Goal: Task Accomplishment & Management: Use online tool/utility

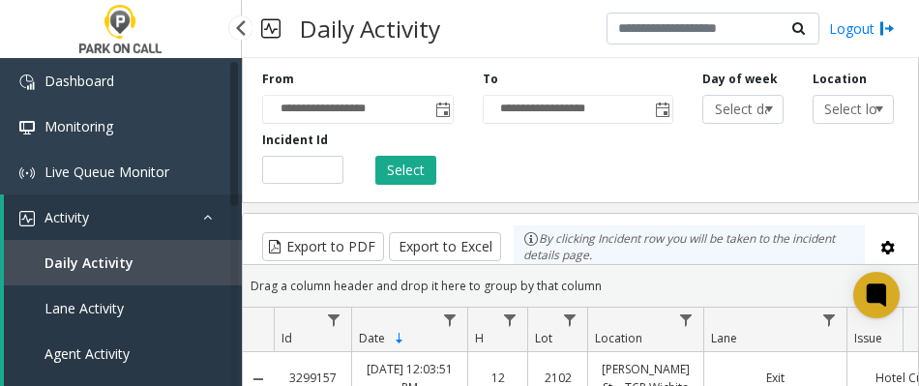
select select "*"
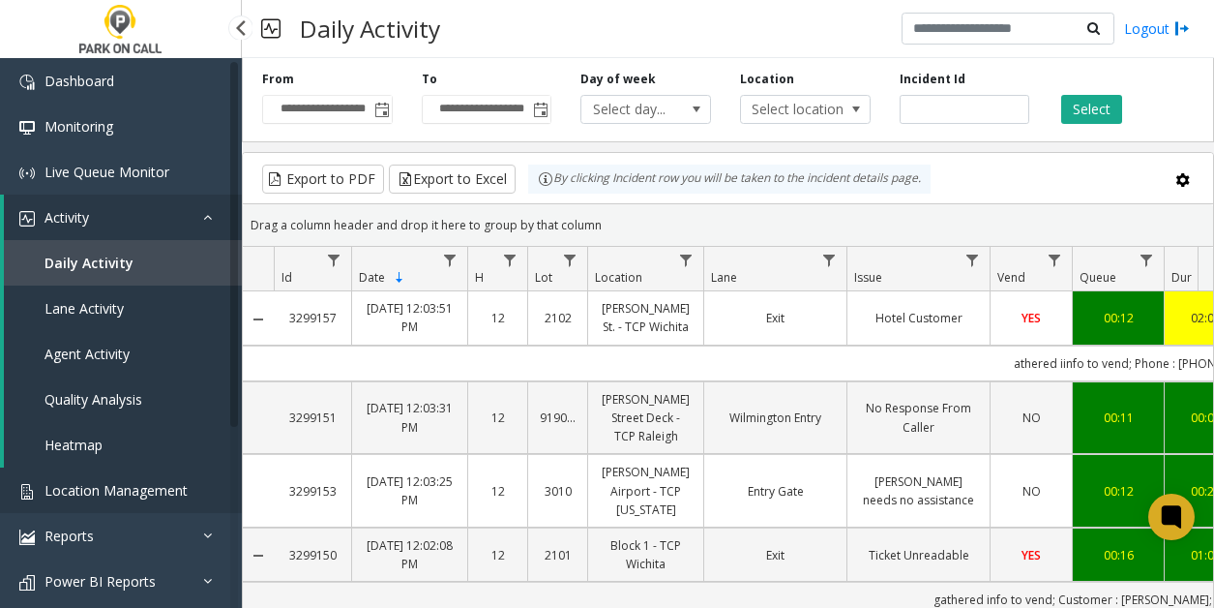
click at [129, 385] on span "Location Management" at bounding box center [116, 490] width 143 height 18
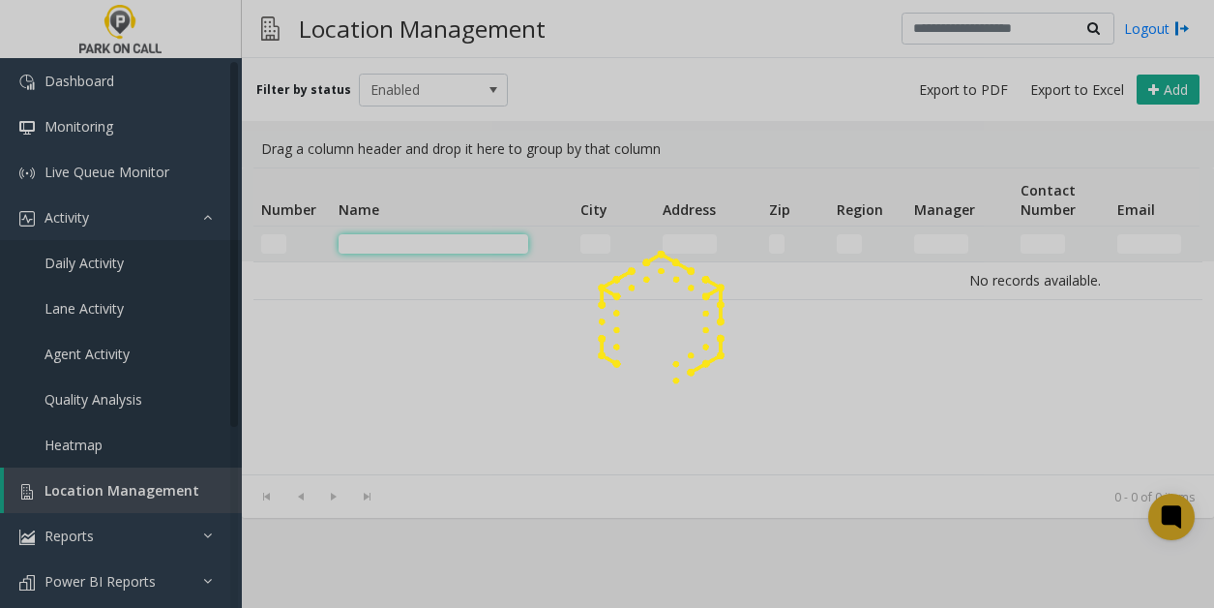
click at [412, 243] on input "Name Filter" at bounding box center [434, 243] width 190 height 19
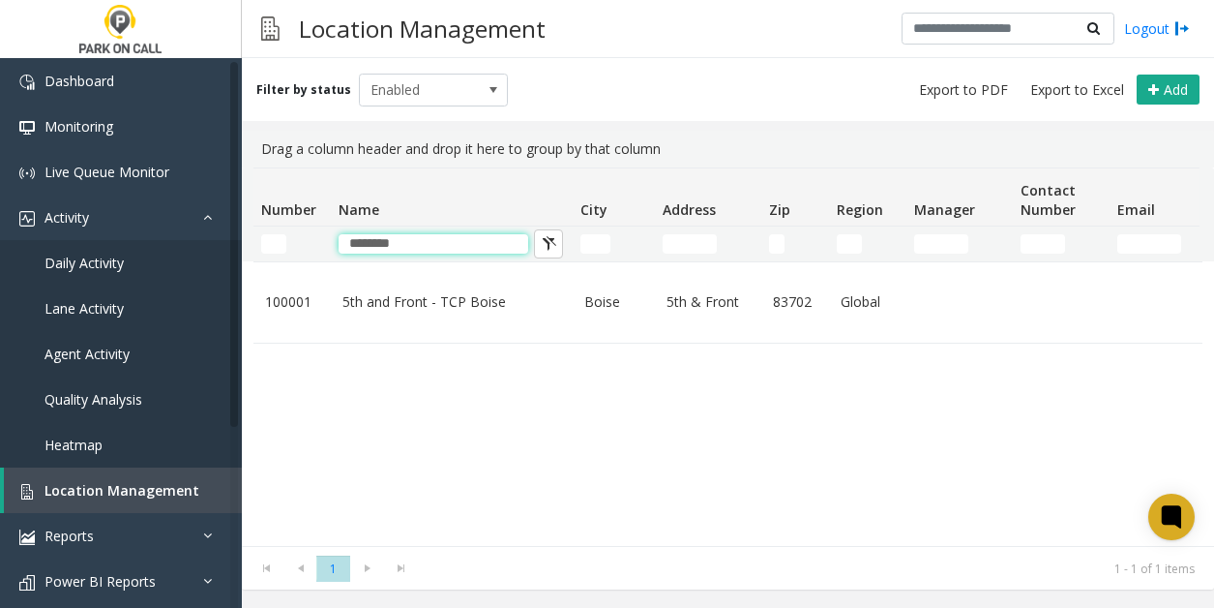
type input "*******"
click at [454, 385] on div "100001 5th and Front - TCP Boise Boise 5th & Front 83702 Global 100001 Enabled …" at bounding box center [728, 403] width 949 height 284
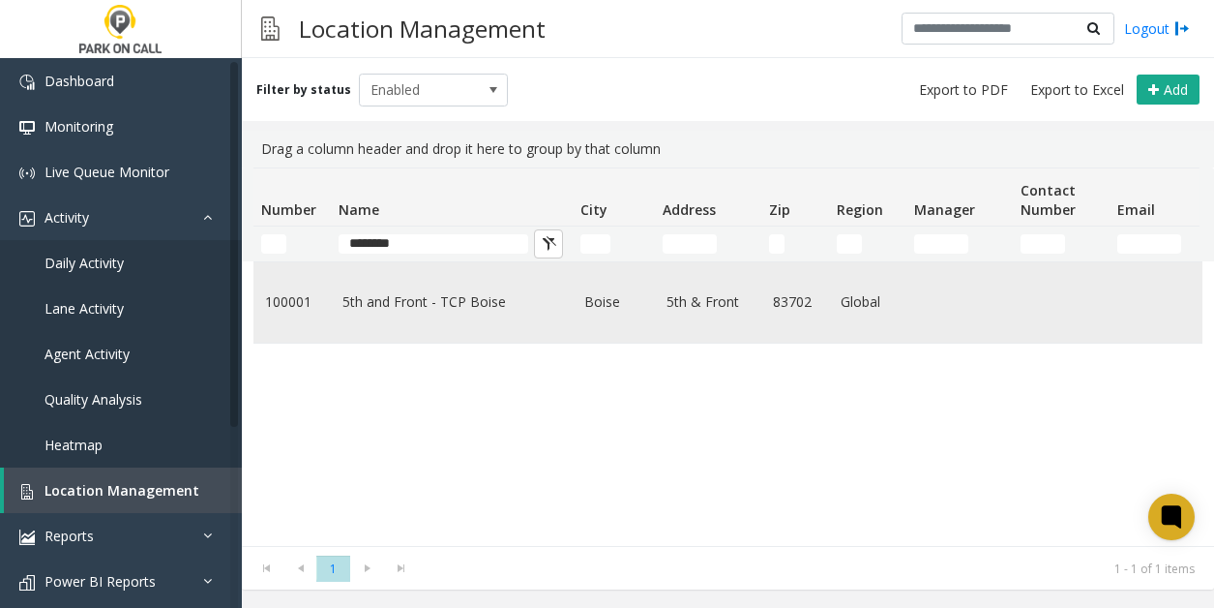
click at [422, 317] on td "5th and Front - TCP Boise" at bounding box center [452, 302] width 242 height 80
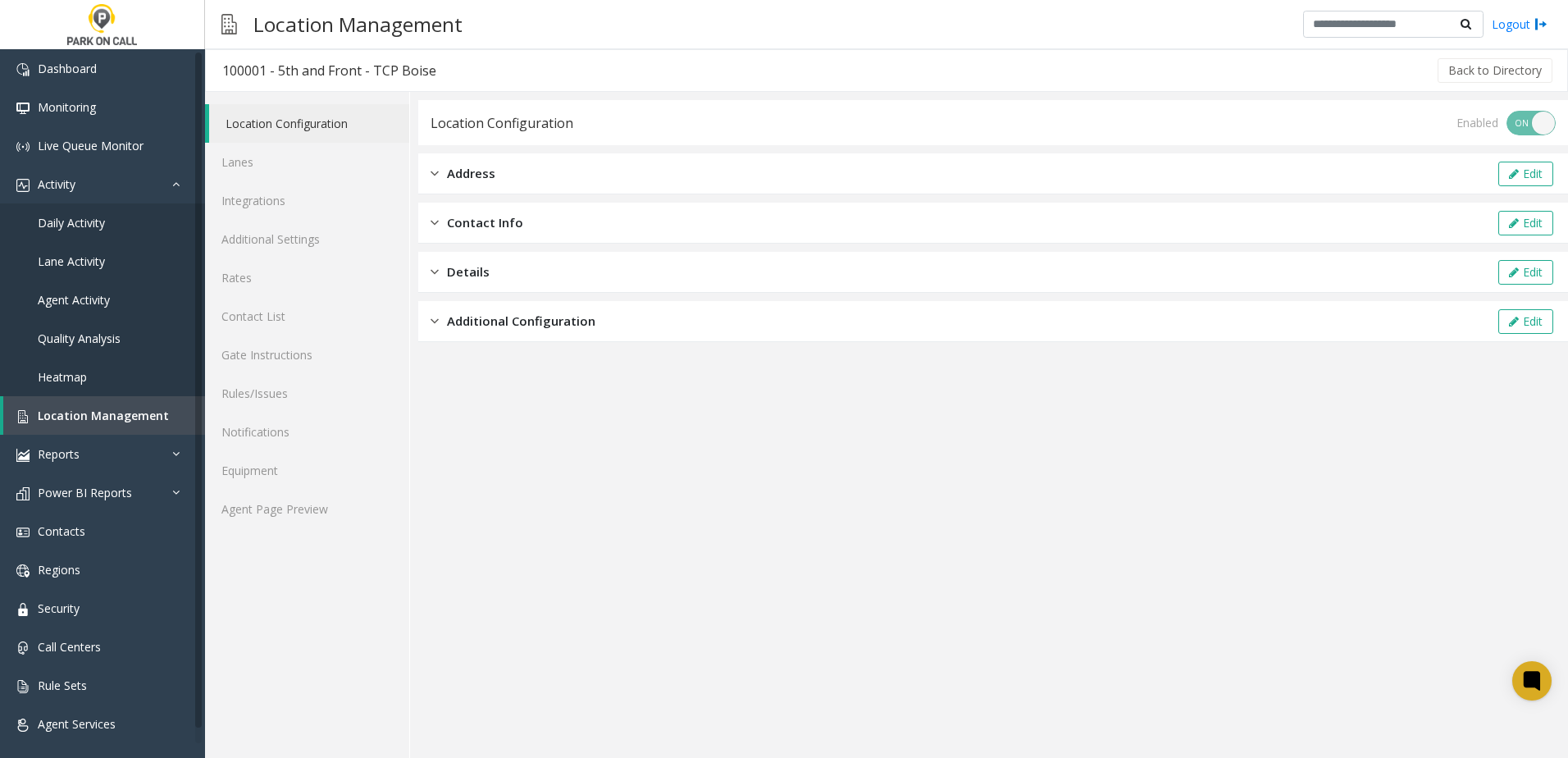
click at [722, 326] on app-location-configuration "Location Configuration Enabled ON OFF Address Edit Contact Info Edit Details Ed…" at bounding box center [993, 429] width 1150 height 658
click at [313, 326] on link "Agent Page Preview" at bounding box center [307, 509] width 204 height 38
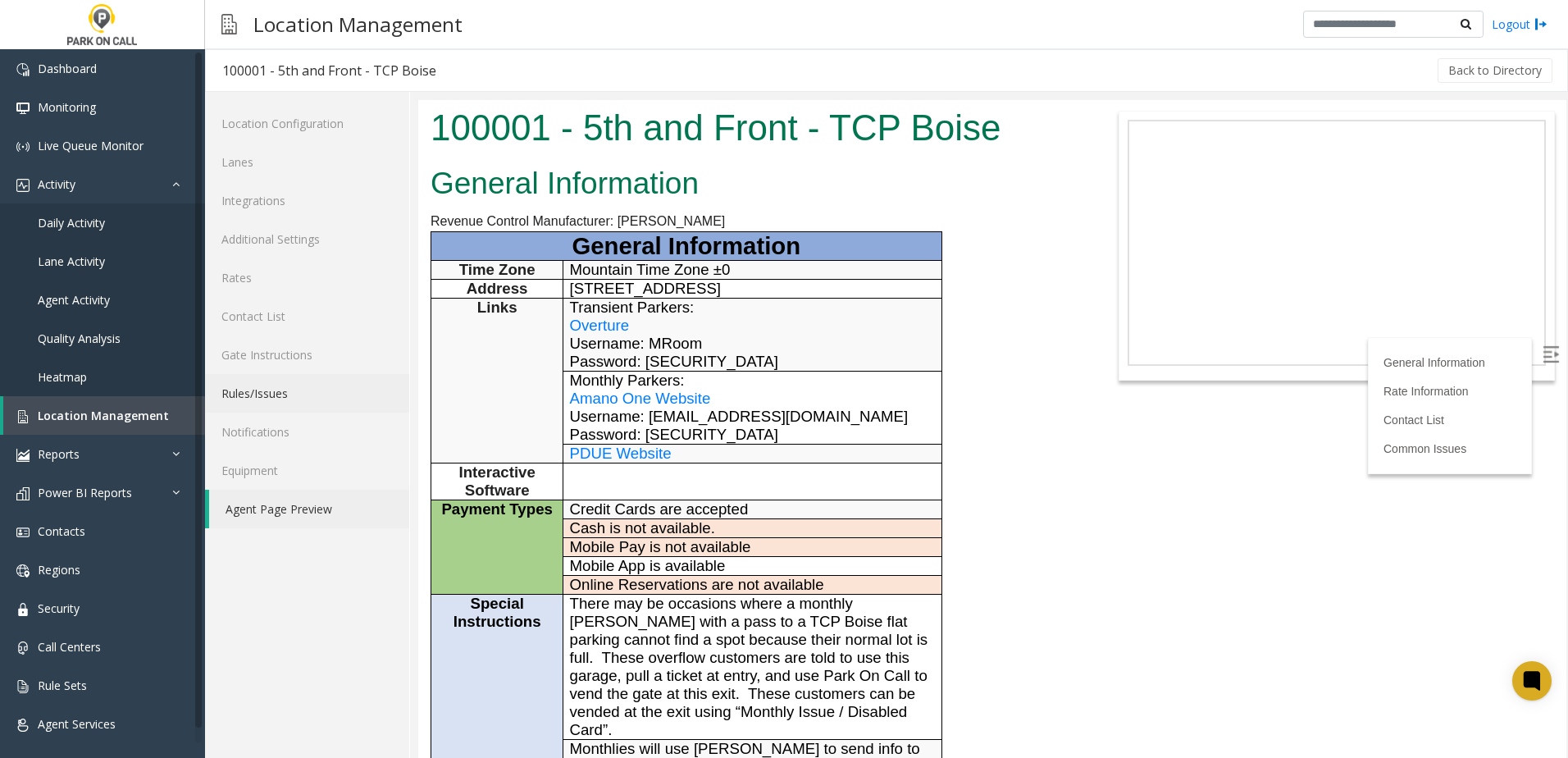
click at [311, 326] on link "Rules/Issues" at bounding box center [307, 393] width 204 height 38
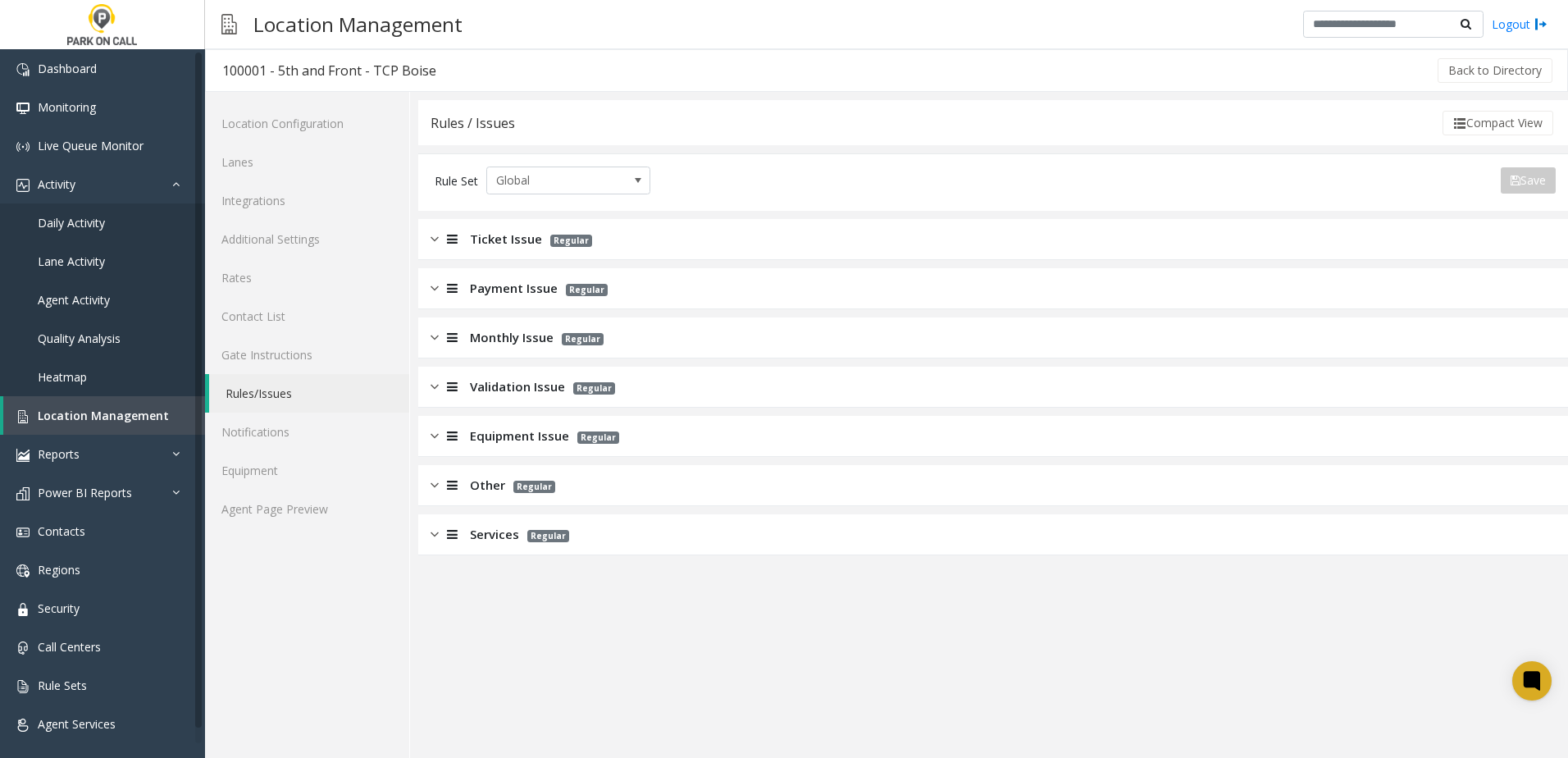
click at [489, 325] on div "Monthly Issue Regular" at bounding box center [993, 337] width 1150 height 41
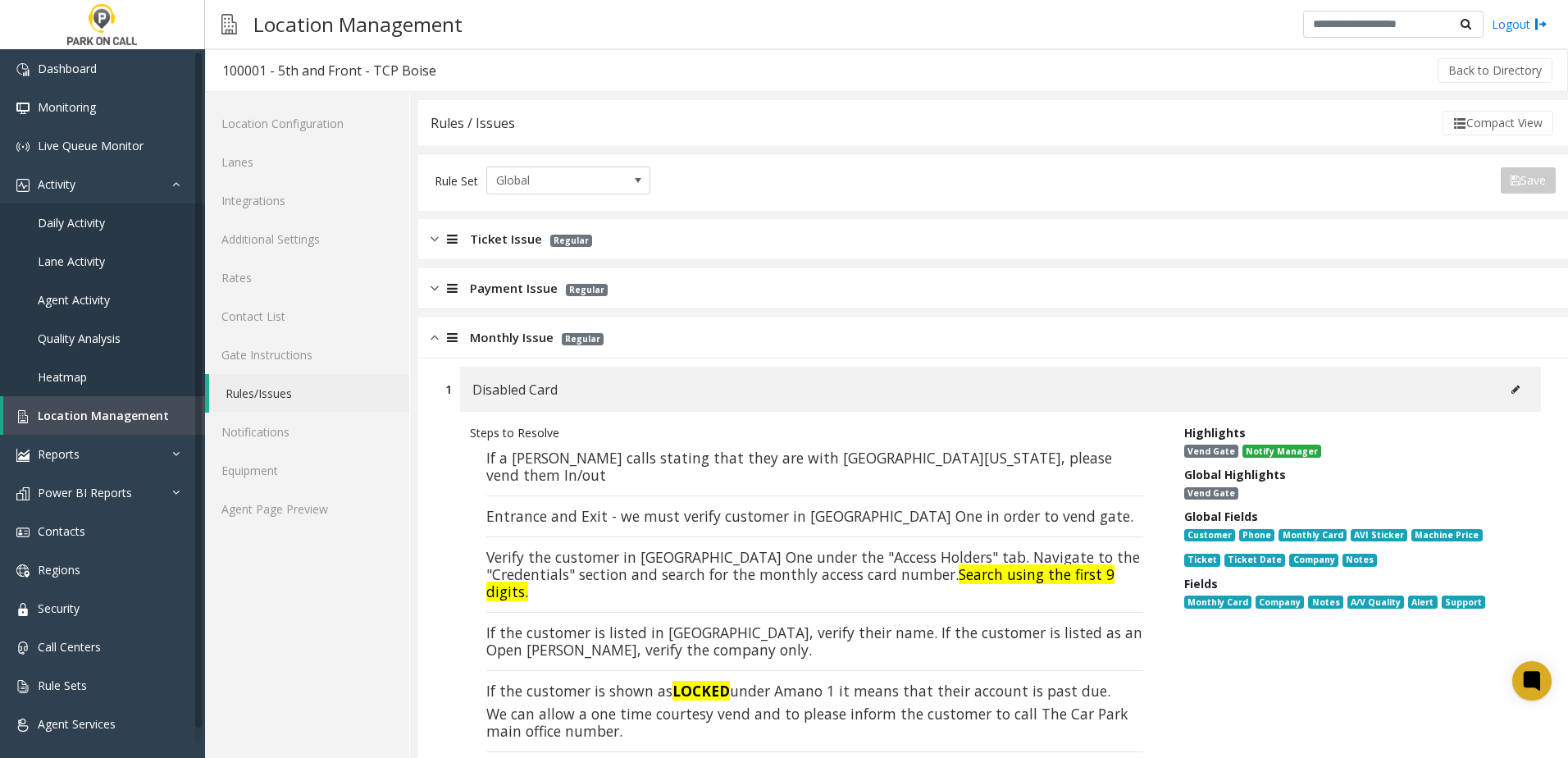
click at [693, 326] on font "If a [PERSON_NAME] calls stating that they are with [GEOGRAPHIC_DATA][US_STATE]…" at bounding box center [799, 466] width 626 height 37
click at [516, 326] on span "Monthly Issue" at bounding box center [511, 337] width 84 height 19
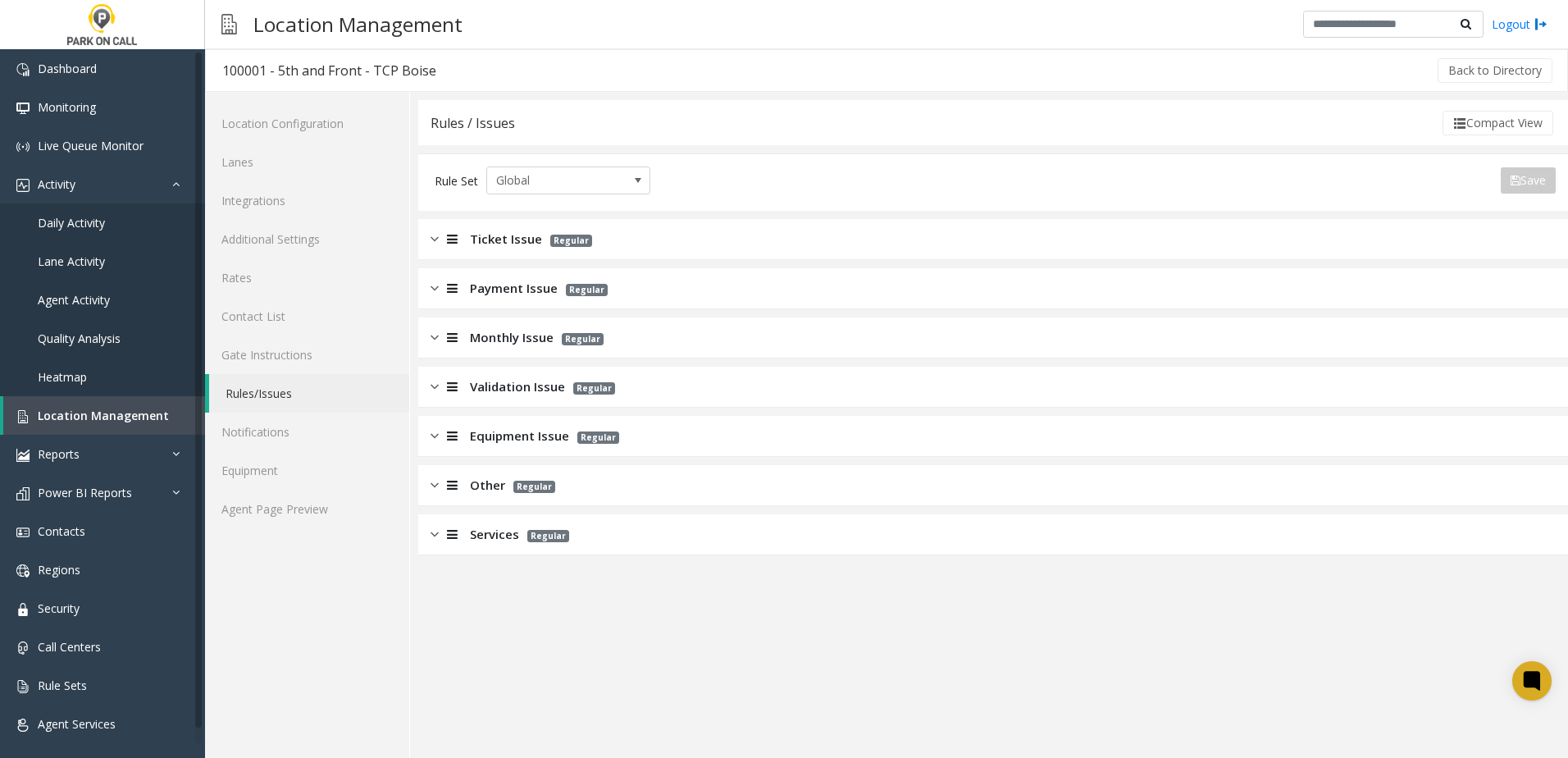
click at [276, 326] on link "Rules/Issues" at bounding box center [309, 393] width 200 height 38
click at [84, 297] on span "Agent Activity" at bounding box center [74, 299] width 72 height 15
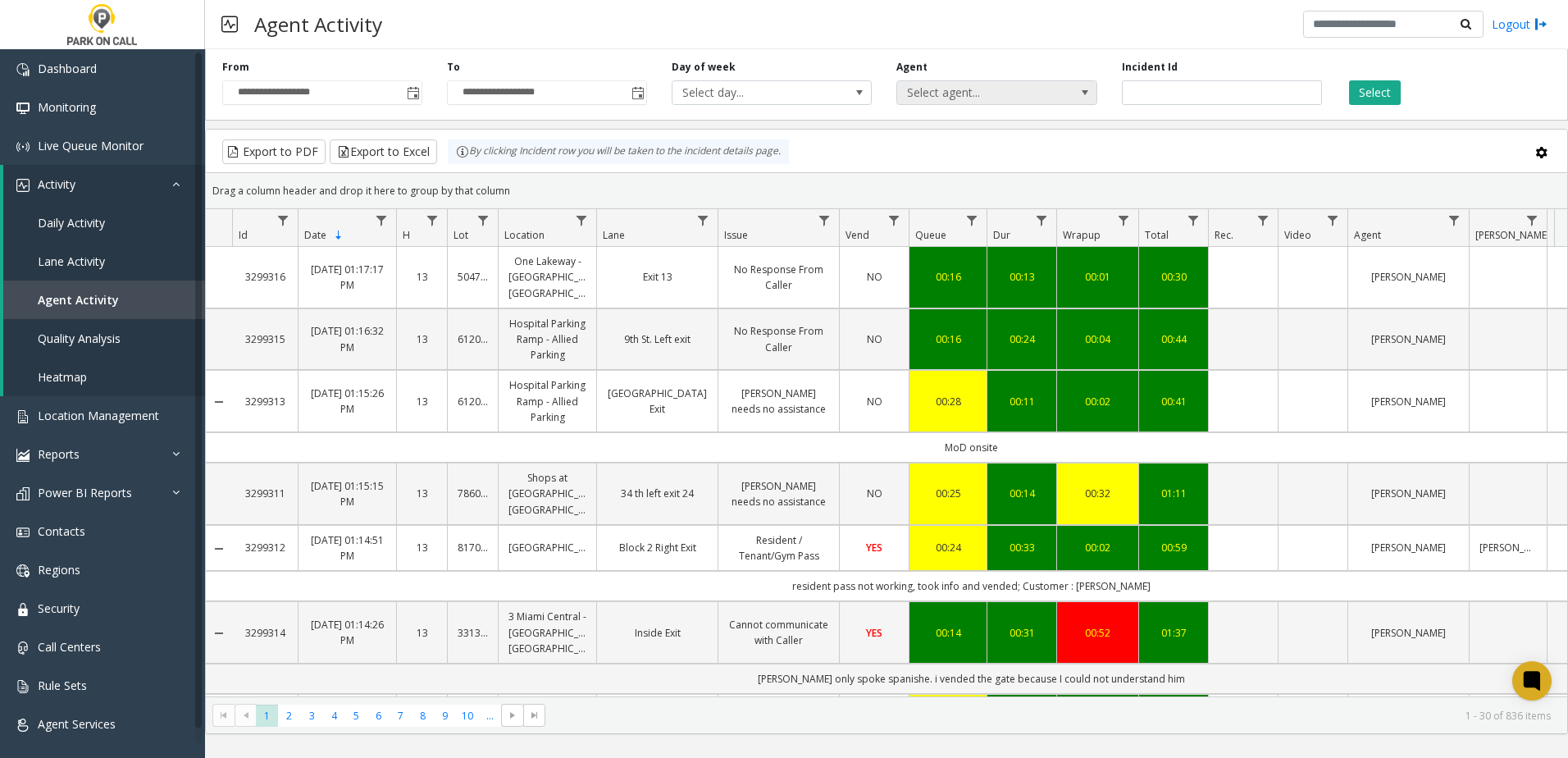
click at [778, 82] on span "Select agent..." at bounding box center [977, 92] width 159 height 23
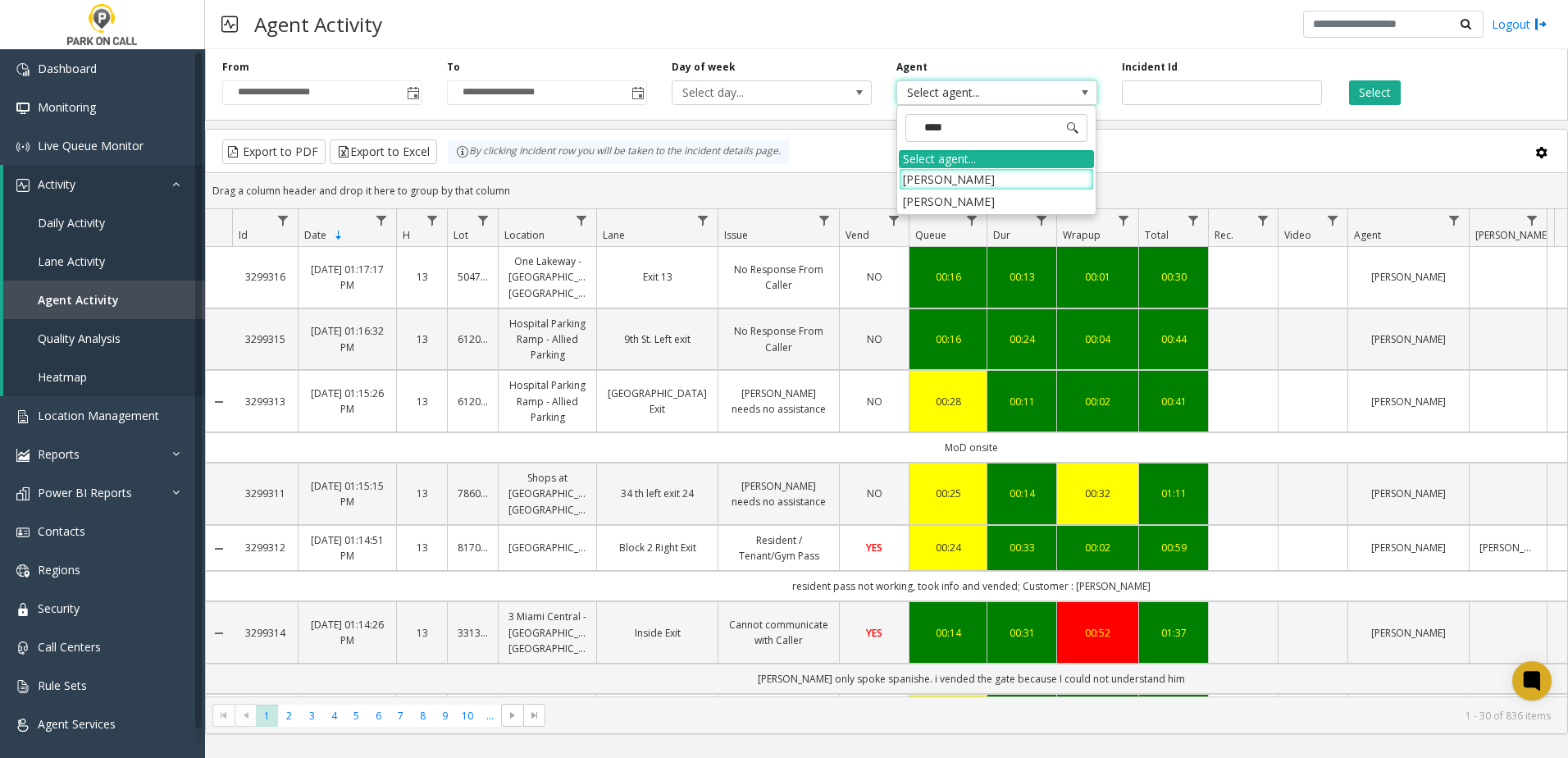
type input "*****"
click at [778, 181] on li "[PERSON_NAME]" at bounding box center [997, 179] width 195 height 22
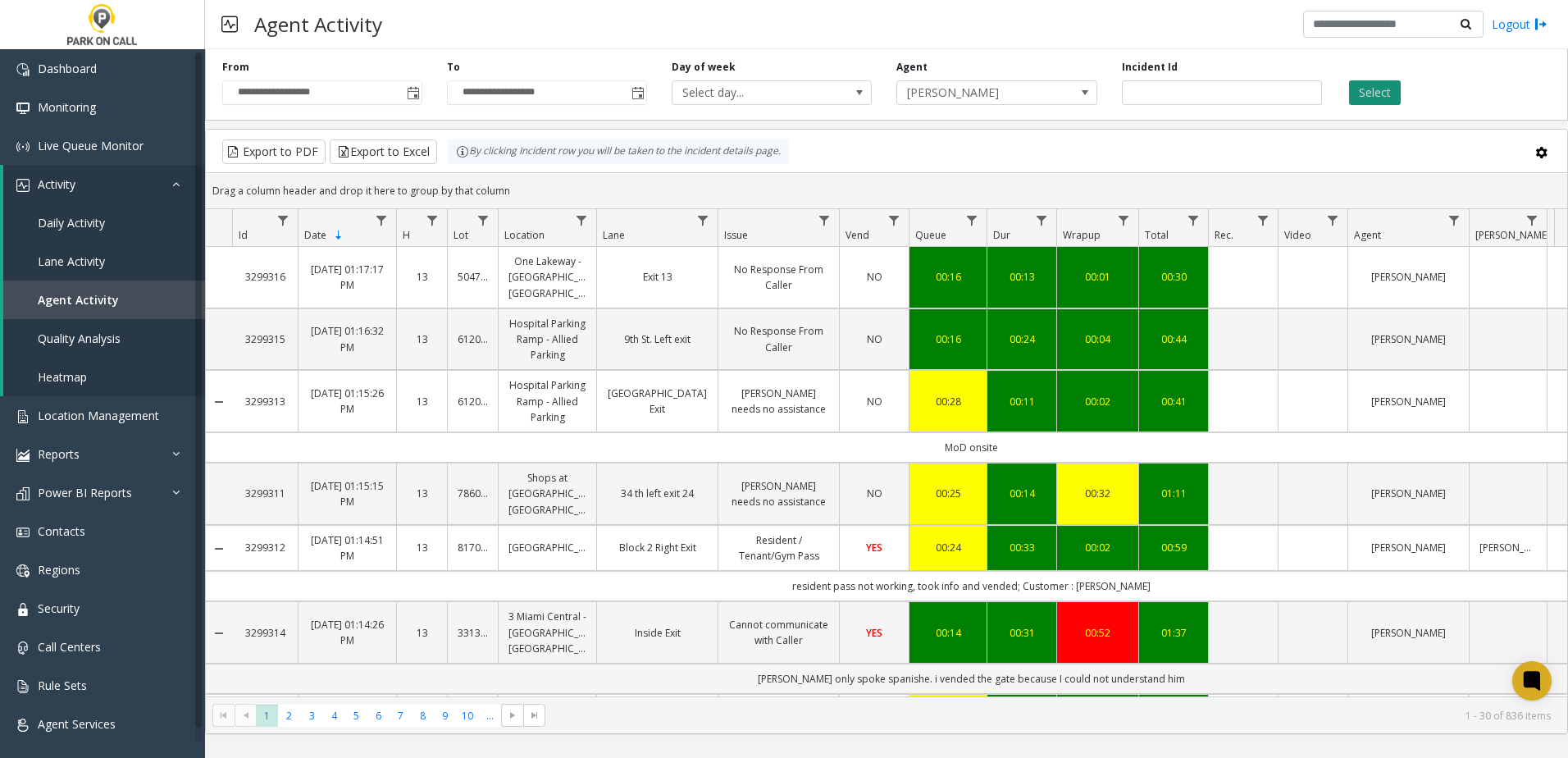
click at [778, 99] on button "Select" at bounding box center [1375, 92] width 52 height 25
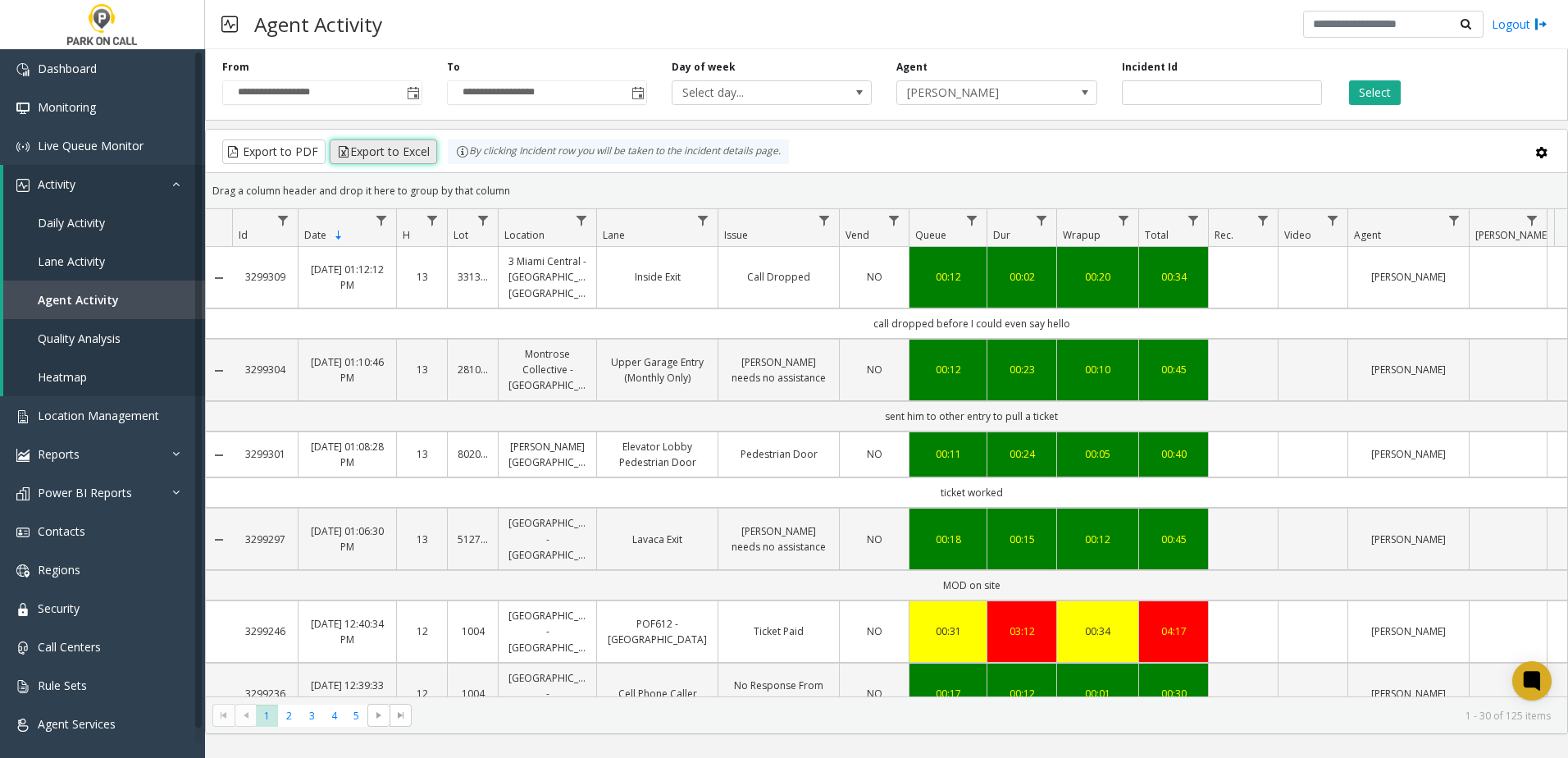
click at [386, 149] on button "Export to Excel" at bounding box center [383, 152] width 108 height 25
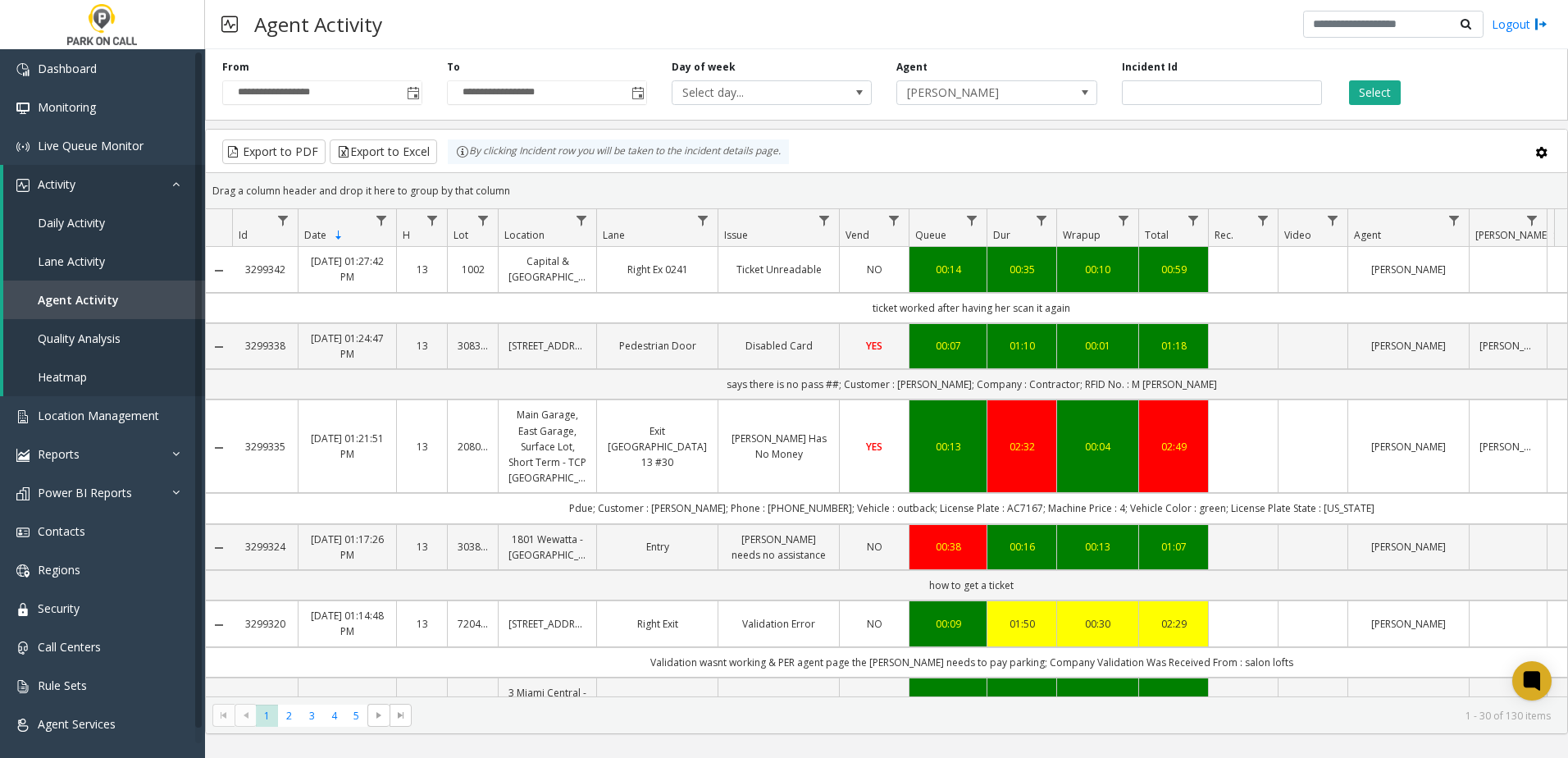
click at [778, 138] on kendo-grid-toolbar "Export to PDF Export to Excel By clicking Incident row you will be taken to the…" at bounding box center [887, 151] width 1361 height 43
